Goal: Find specific page/section

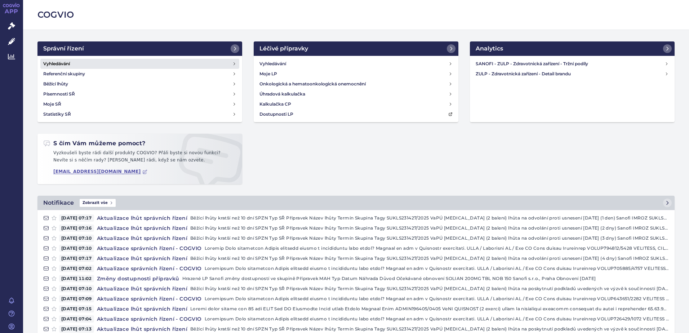
click at [67, 63] on h4 "Vyhledávání" at bounding box center [56, 63] width 27 height 7
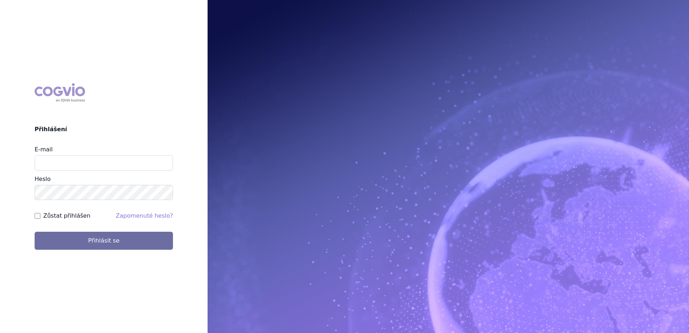
click at [63, 151] on div "E-mail" at bounding box center [104, 157] width 138 height 25
drag, startPoint x: 63, startPoint y: 165, endPoint x: 63, endPoint y: 161, distance: 3.6
click at [63, 162] on input "E-mail" at bounding box center [104, 162] width 138 height 15
type input "[EMAIL_ADDRESS][DOMAIN_NAME]"
click at [35, 232] on button "Přihlásit se" at bounding box center [104, 241] width 138 height 18
